Goal: Check status: Check status

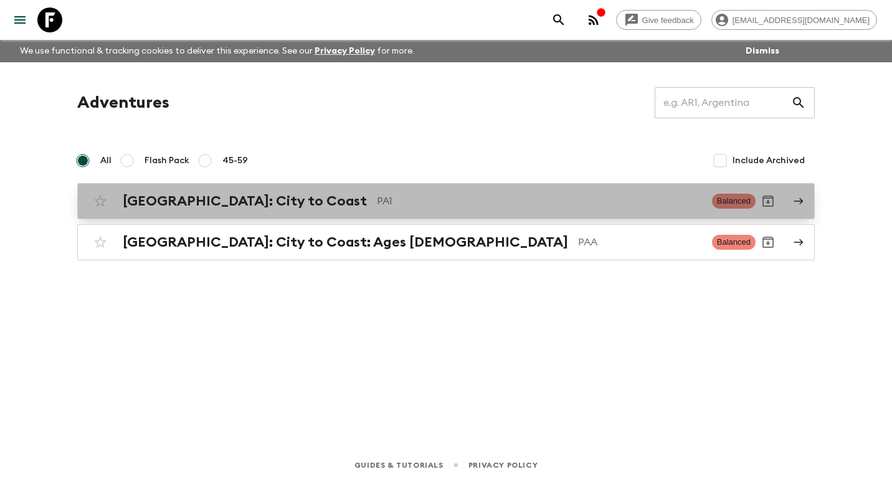
click at [207, 206] on h2 "[GEOGRAPHIC_DATA]: City to Coast" at bounding box center [245, 201] width 244 height 16
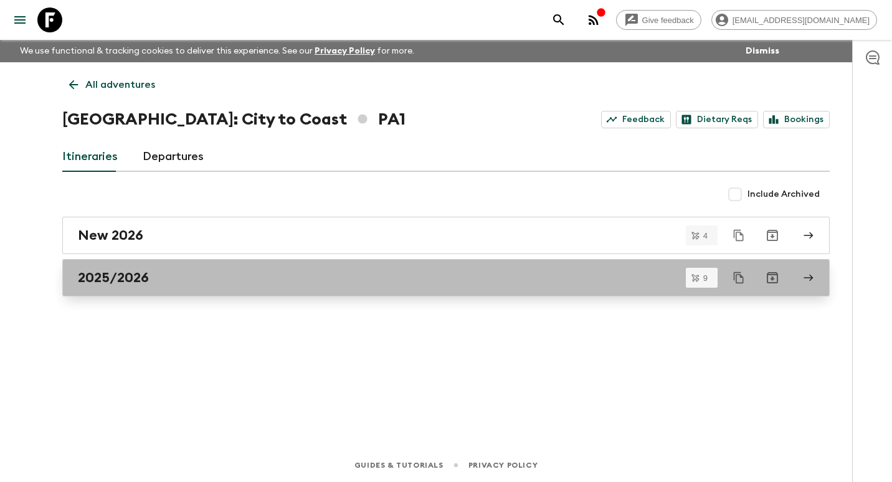
click at [179, 277] on div "2025/2026" at bounding box center [434, 278] width 713 height 16
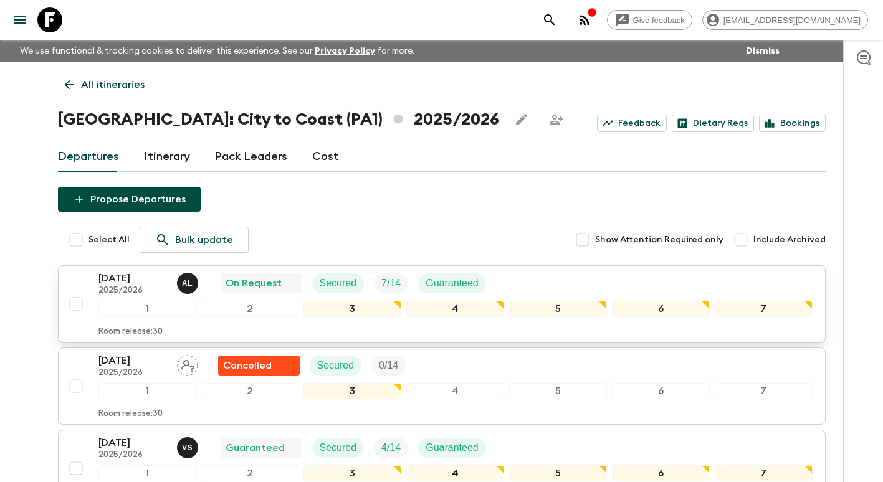
click at [79, 305] on input "checkbox" at bounding box center [76, 304] width 25 height 25
checkbox input "true"
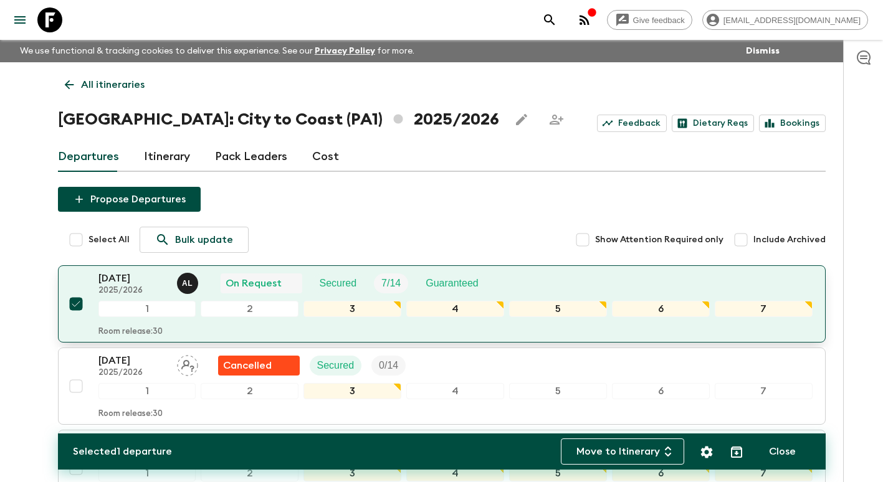
click at [550, 282] on div "[DATE] 2025/2026 A L On Request Secured 7 / 14 Guaranteed" at bounding box center [455, 283] width 714 height 25
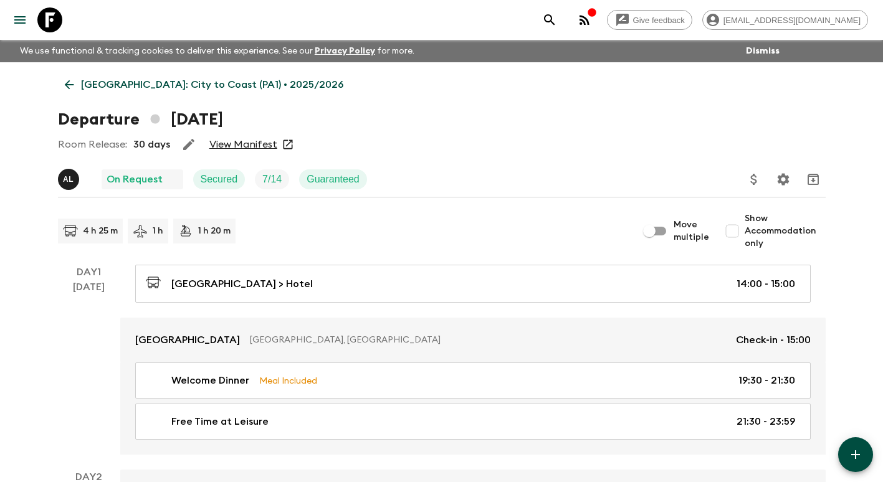
click at [254, 141] on link "View Manifest" at bounding box center [243, 144] width 68 height 12
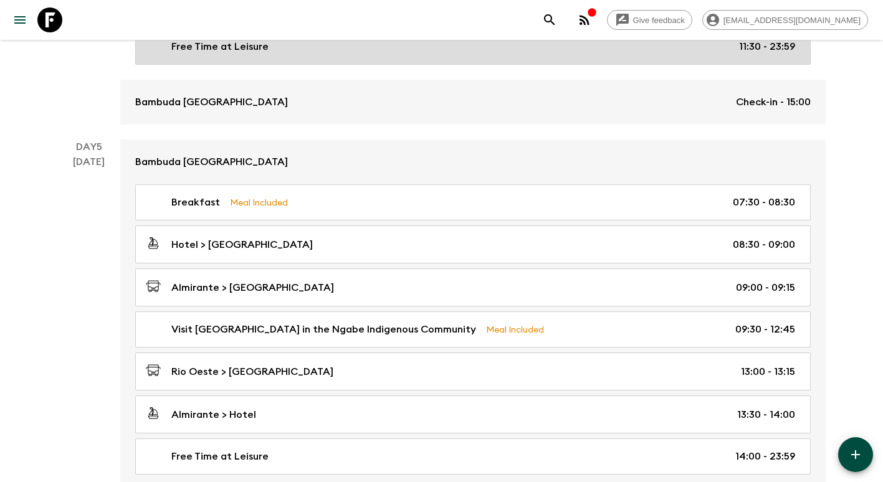
scroll to position [1184, 0]
